Goal: Navigation & Orientation: Find specific page/section

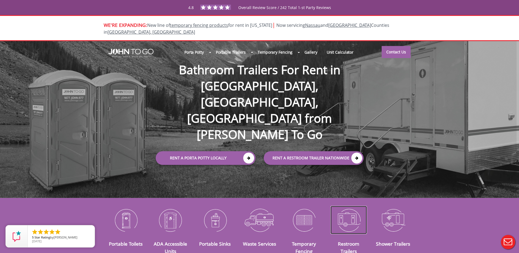
click at [348, 219] on img at bounding box center [348, 220] width 36 height 28
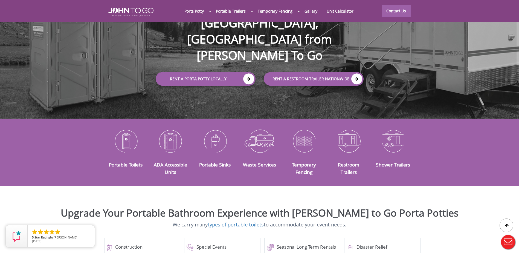
scroll to position [27, 0]
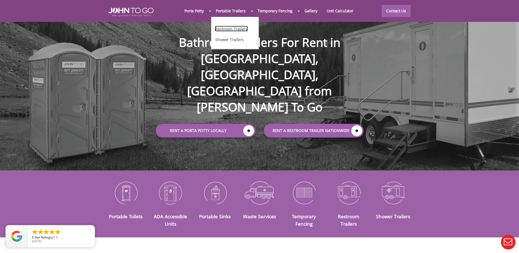
click at [233, 30] on link "Restroom Trailers" at bounding box center [231, 29] width 33 height 6
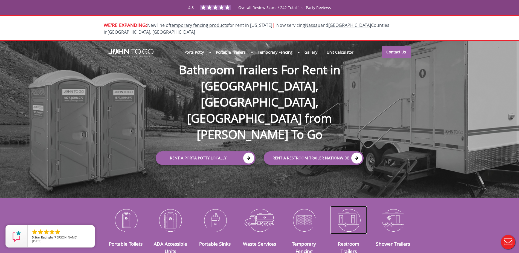
click at [346, 213] on img at bounding box center [348, 220] width 36 height 28
click at [346, 214] on img at bounding box center [348, 220] width 36 height 28
